Goal: Task Accomplishment & Management: Use online tool/utility

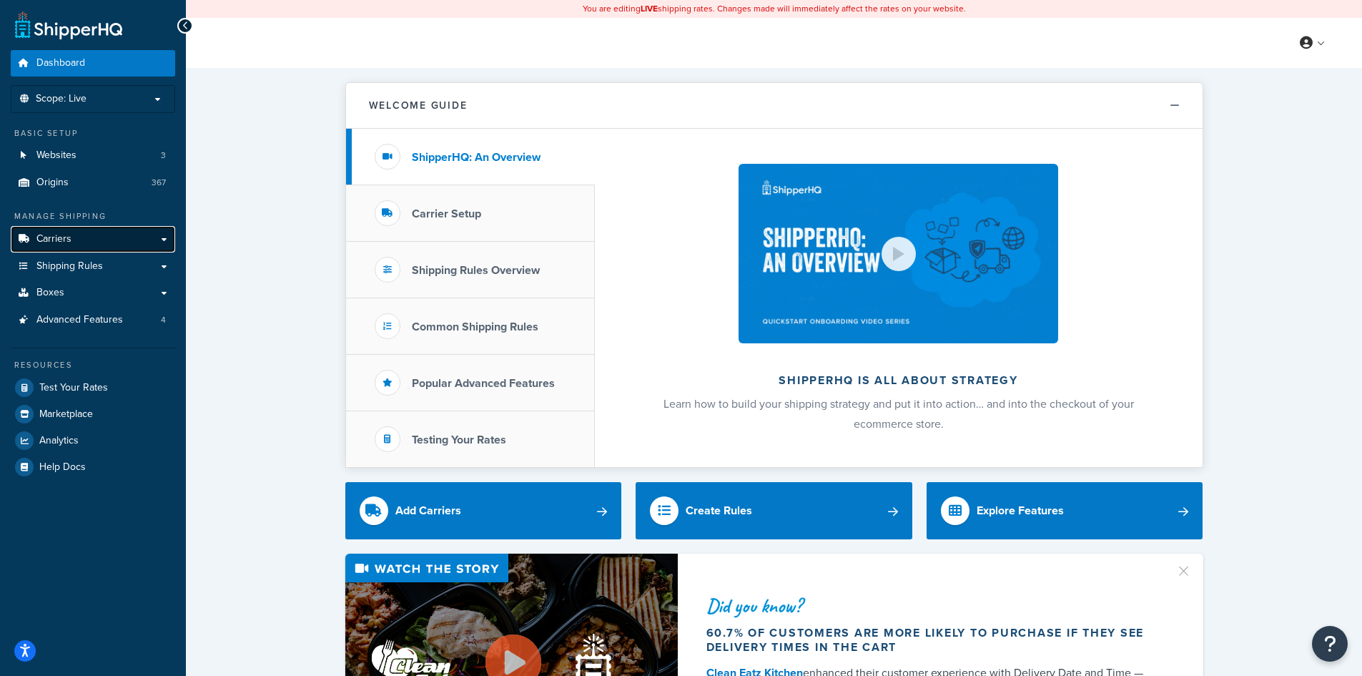
click at [50, 245] on span "Carriers" at bounding box center [53, 239] width 35 height 12
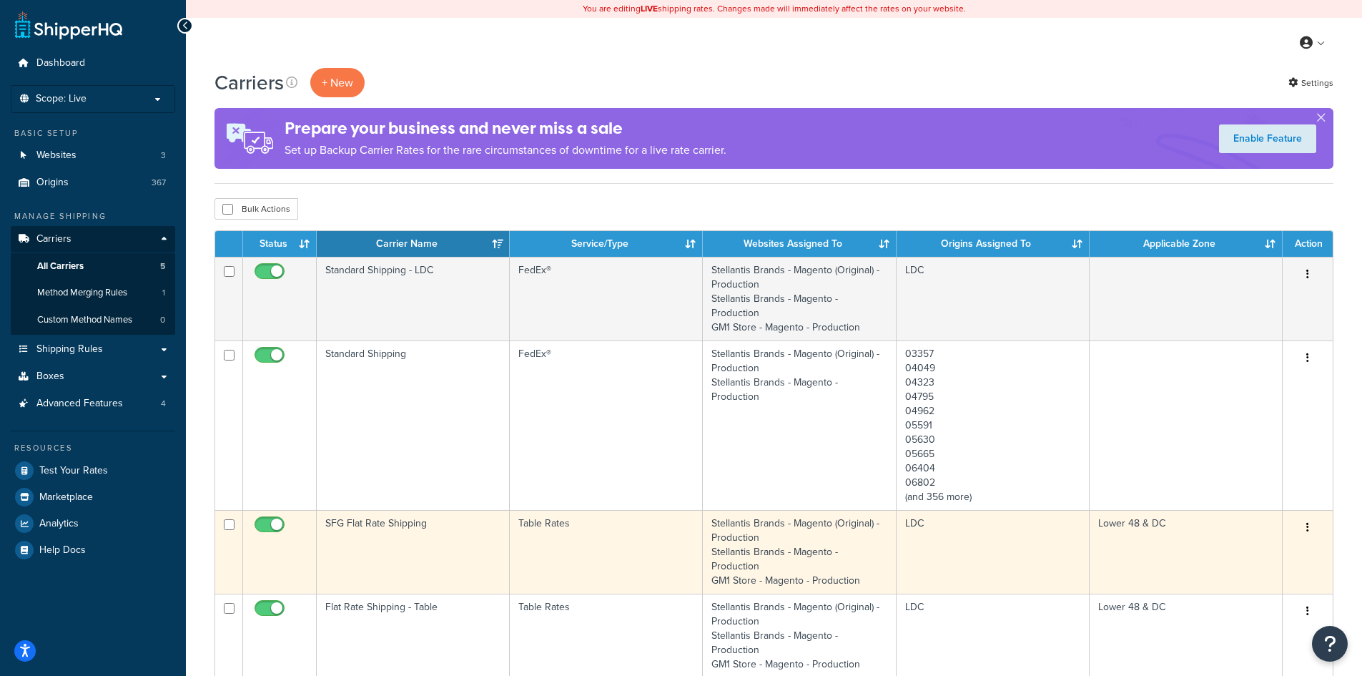
click at [413, 541] on td "SFG Flat Rate Shipping" at bounding box center [413, 552] width 193 height 84
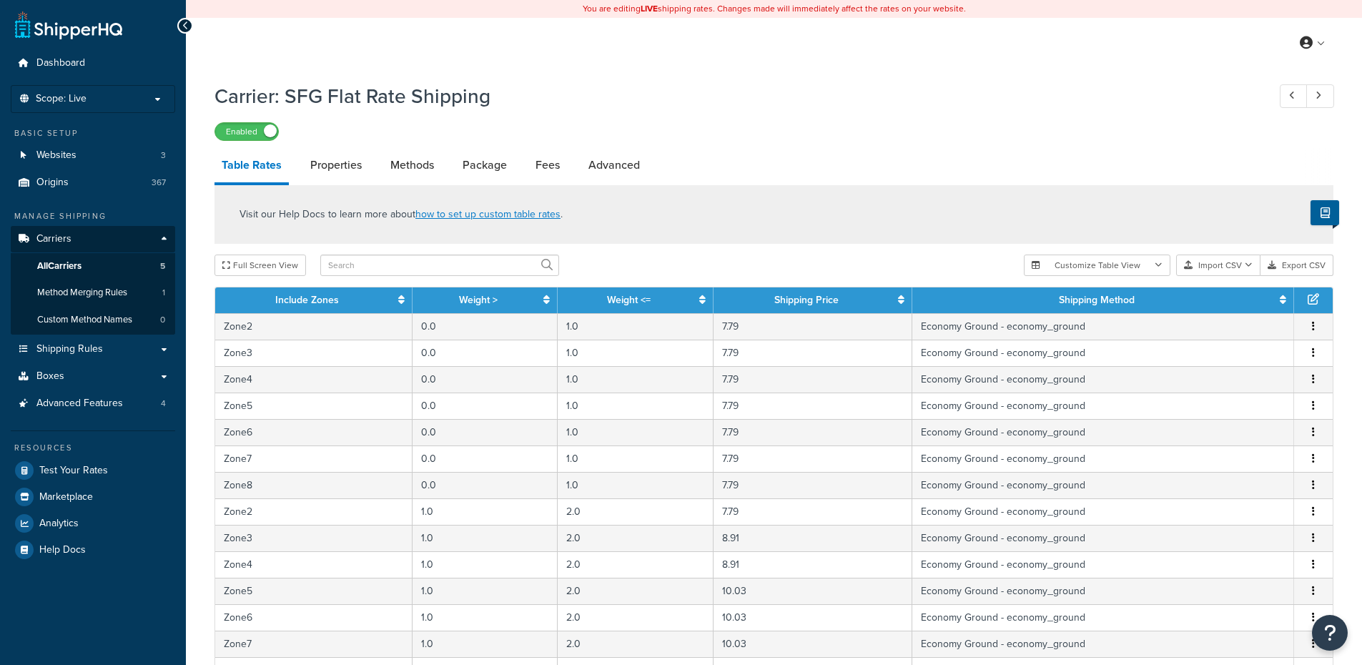
select select "25"
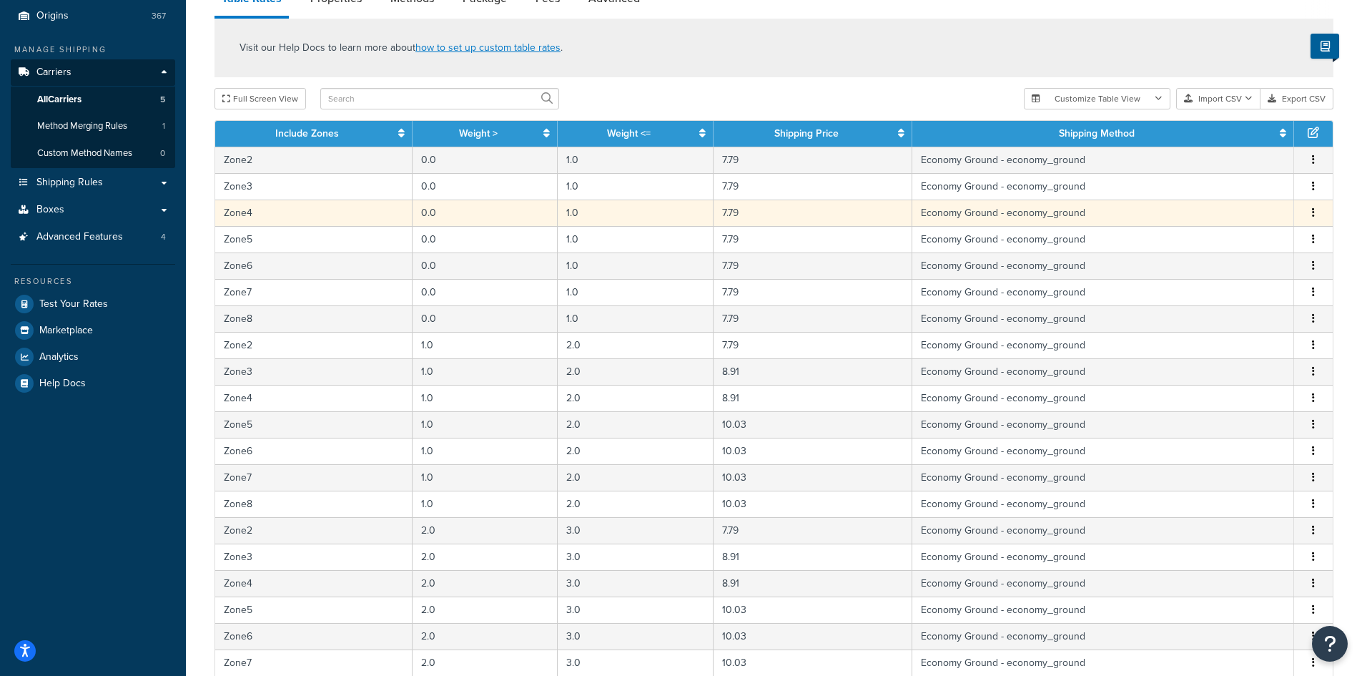
scroll to position [72, 0]
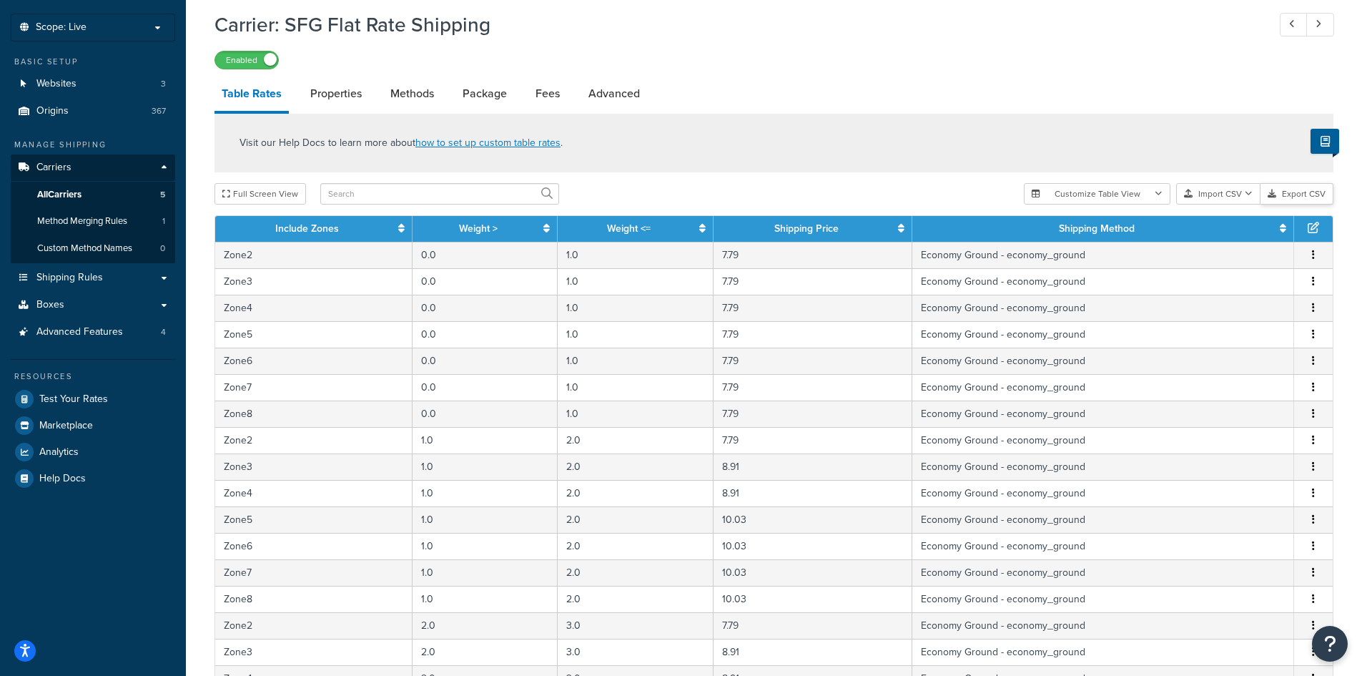
click at [1301, 192] on button "Export CSV" at bounding box center [1297, 193] width 73 height 21
drag, startPoint x: 1188, startPoint y: 76, endPoint x: 1182, endPoint y: 84, distance: 9.7
click at [1188, 76] on div "Carrier: SFG Flat Rate Shipping Enabled Table Rates Properties Methods Package …" at bounding box center [774, 519] width 1119 height 1030
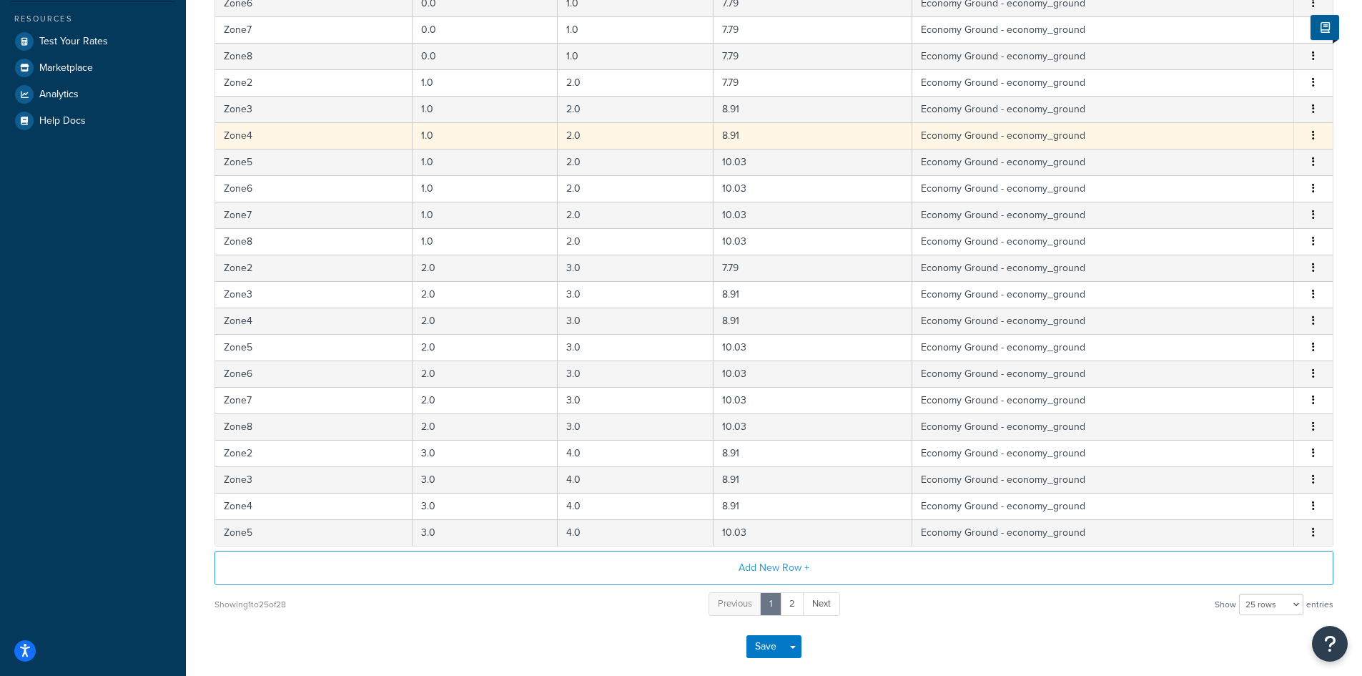
scroll to position [501, 0]
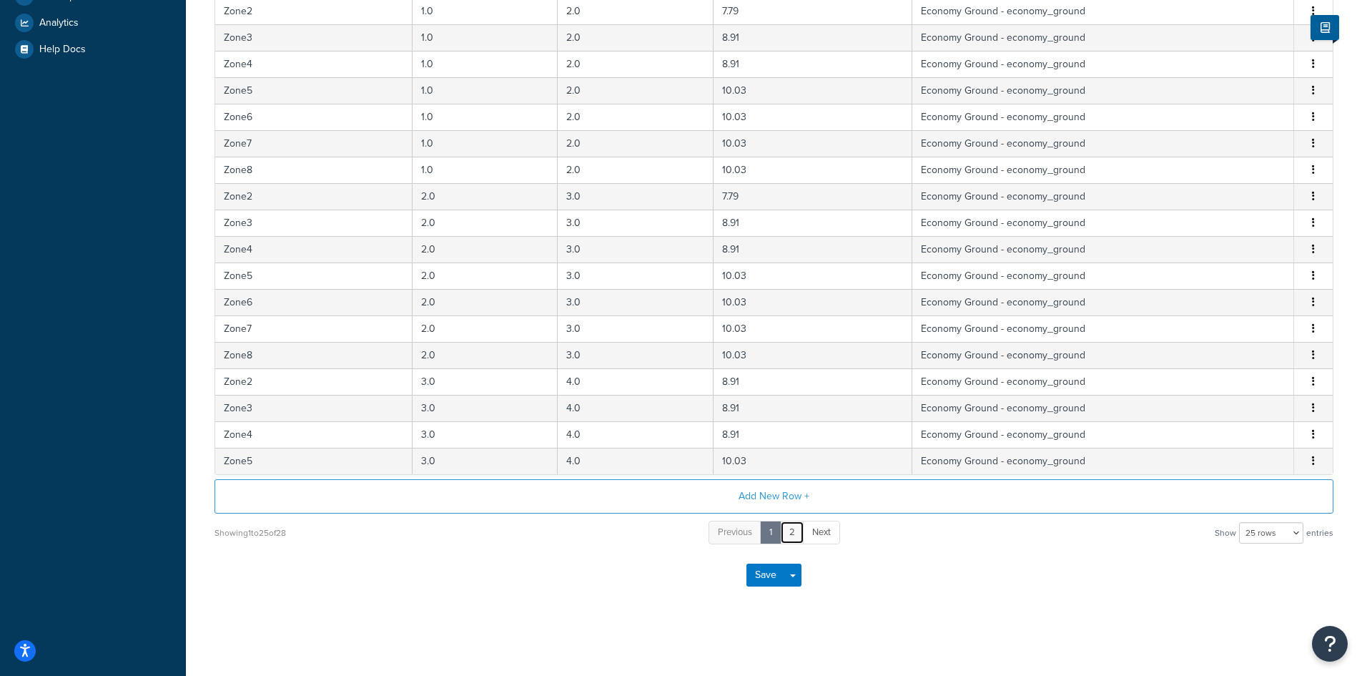
click at [789, 531] on link "2" at bounding box center [792, 533] width 24 height 24
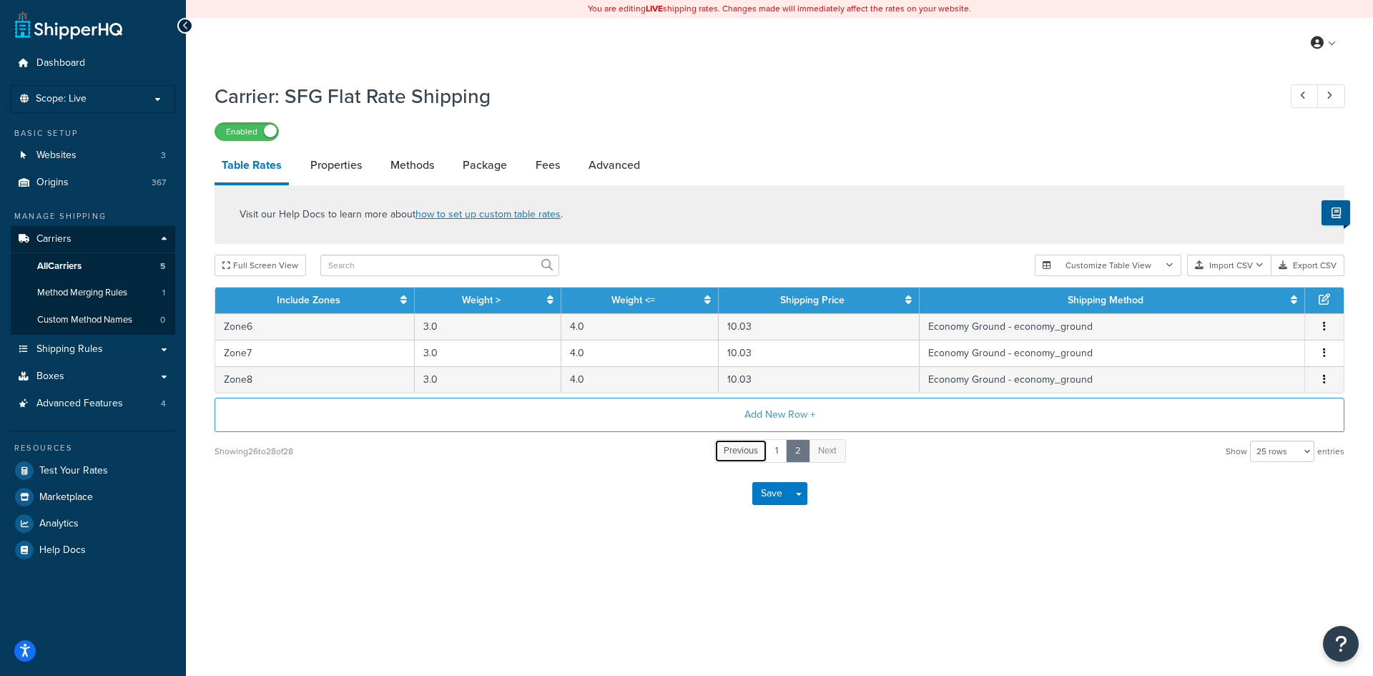
click at [757, 455] on span "Previous" at bounding box center [741, 450] width 34 height 14
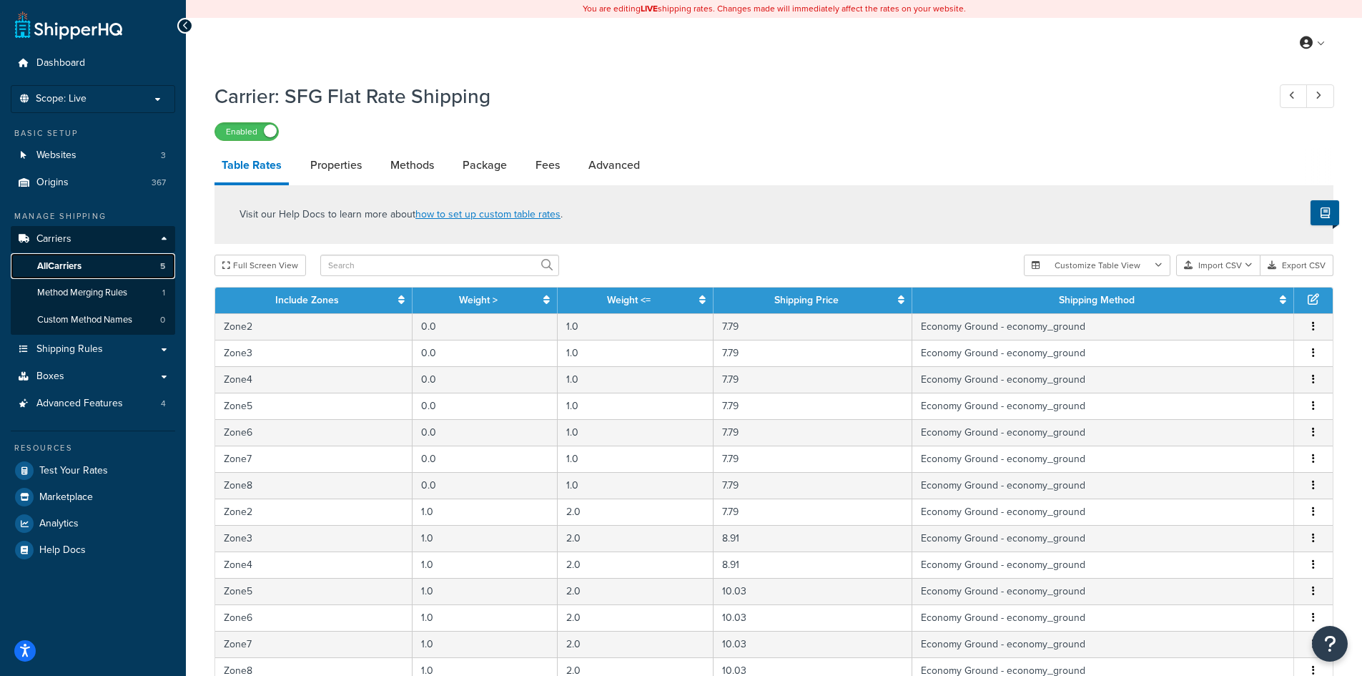
click at [66, 265] on span "All Carriers" at bounding box center [59, 266] width 44 height 12
